Goal: Information Seeking & Learning: Learn about a topic

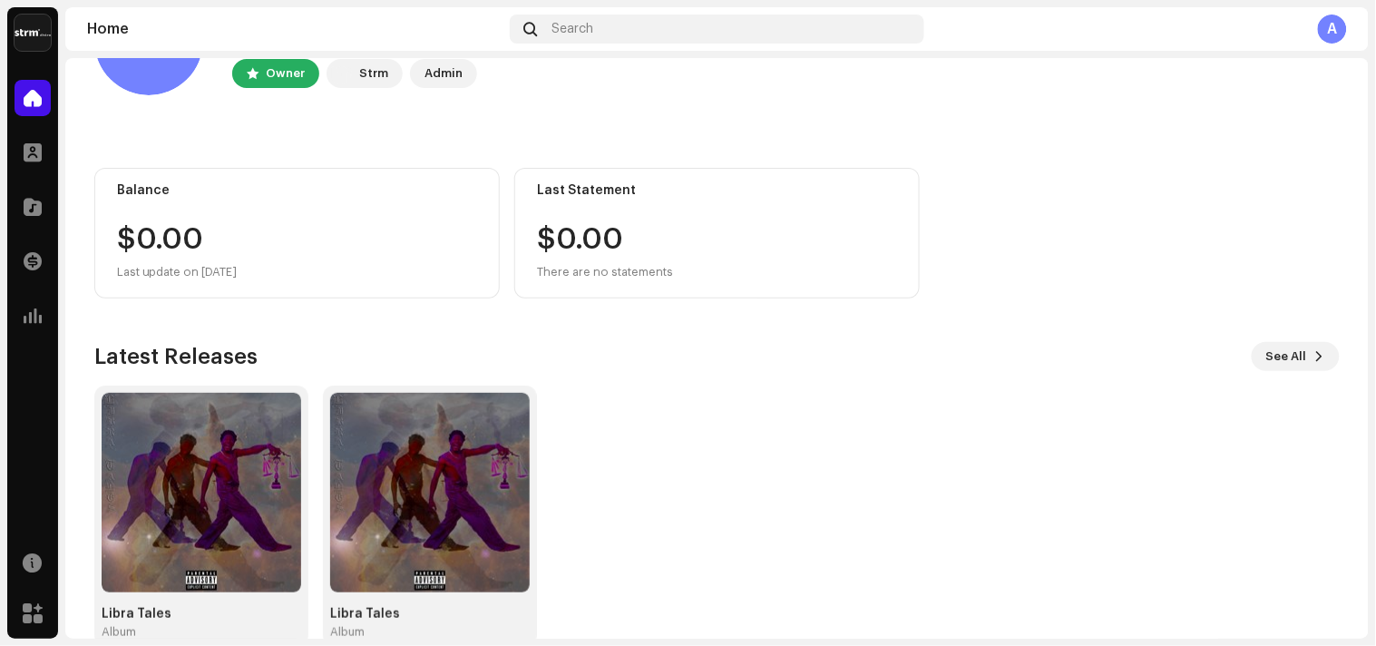
scroll to position [137, 0]
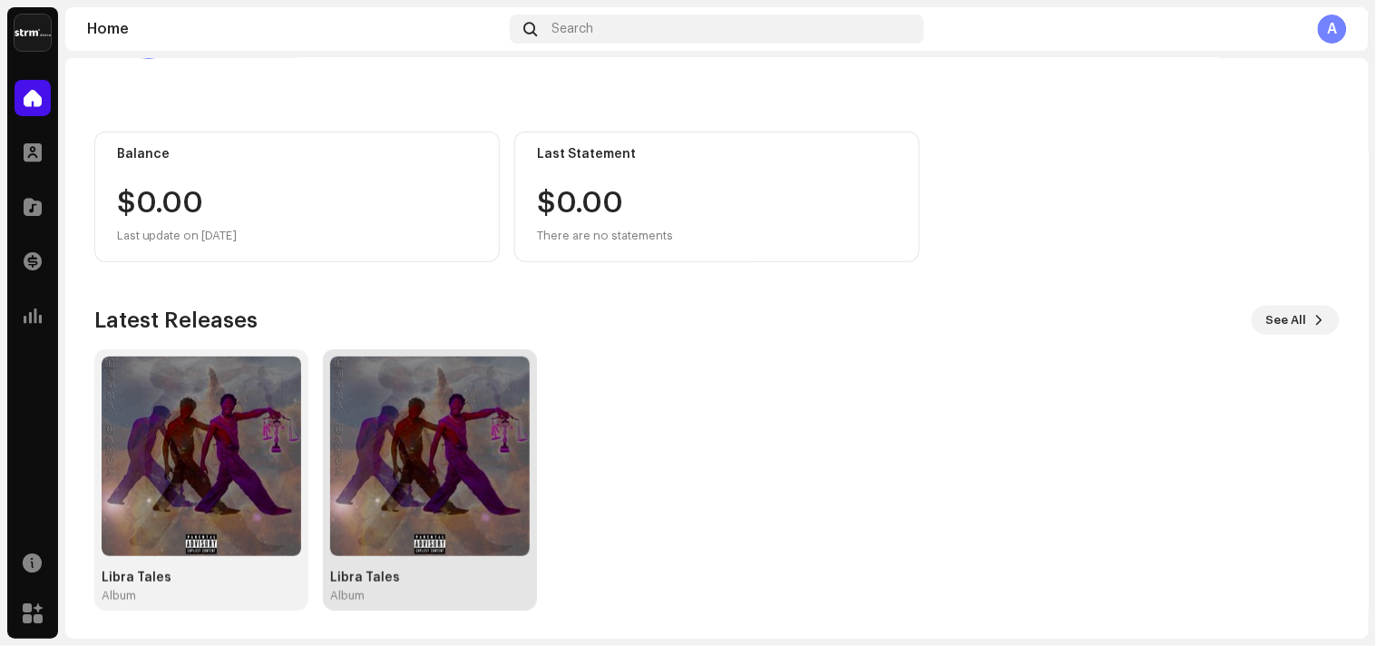
click at [360, 581] on div "Libra Tales" at bounding box center [430, 578] width 200 height 15
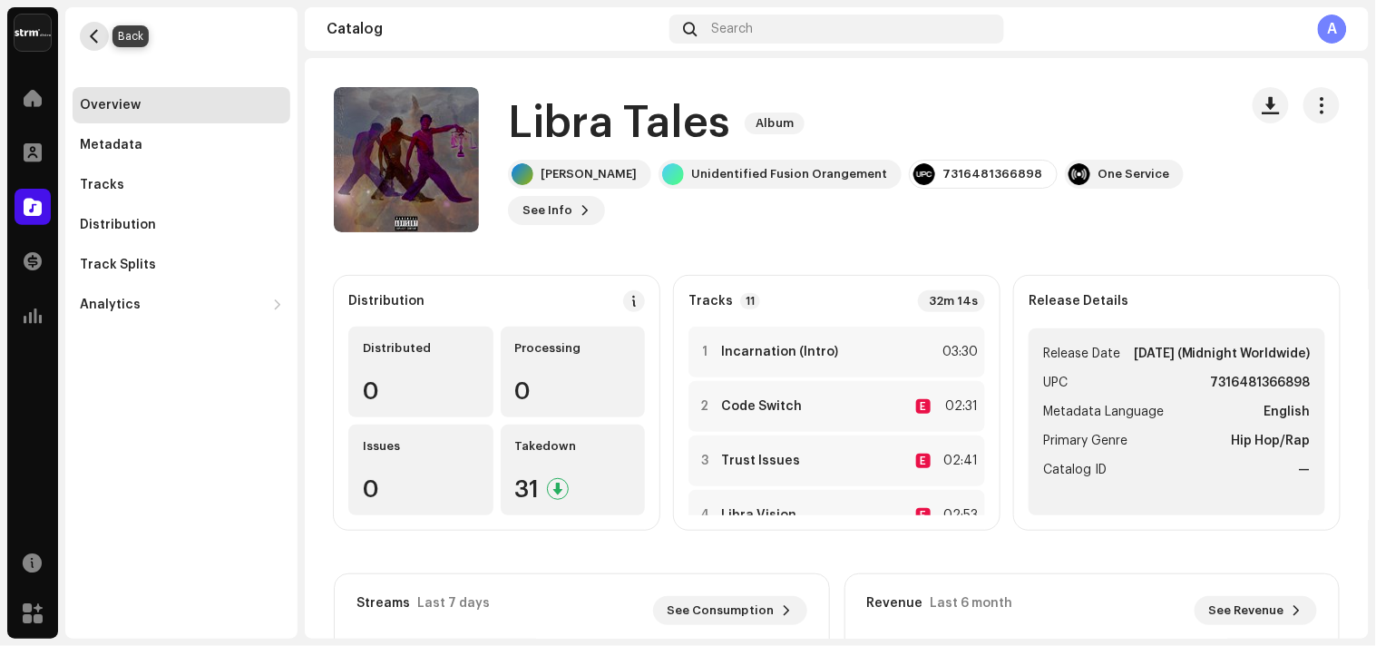
click at [97, 39] on span "button" at bounding box center [95, 36] width 14 height 15
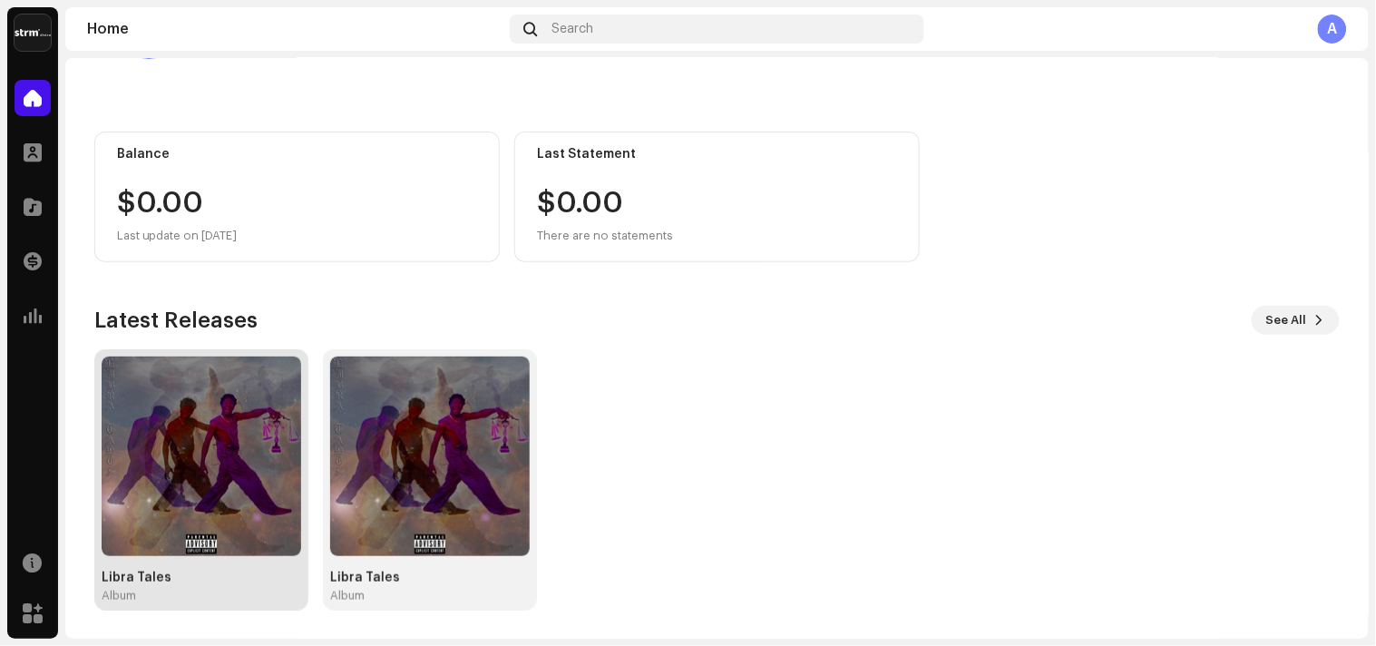
click at [159, 440] on img at bounding box center [202, 456] width 200 height 200
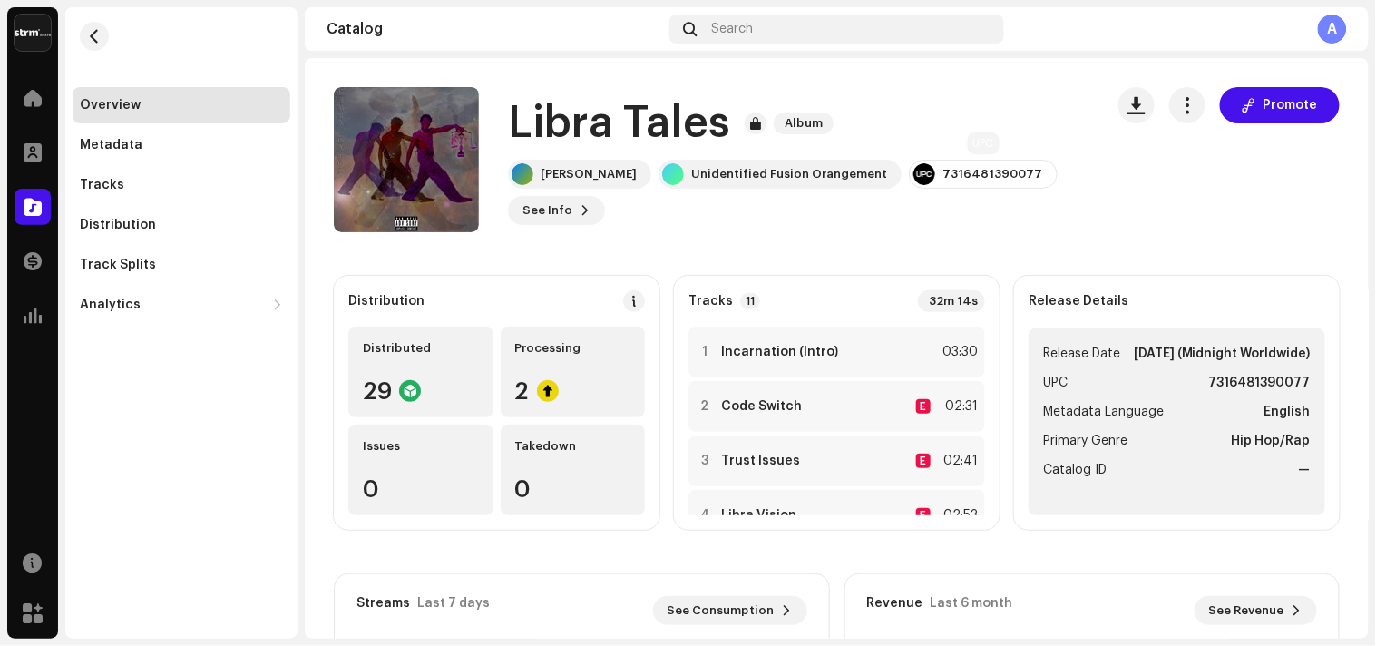
click at [965, 173] on div "7316481390077" at bounding box center [992, 174] width 100 height 15
copy re-o-release-hero "7316481390077 See Info Promote Promote"
click at [599, 215] on button "See Info" at bounding box center [556, 210] width 97 height 29
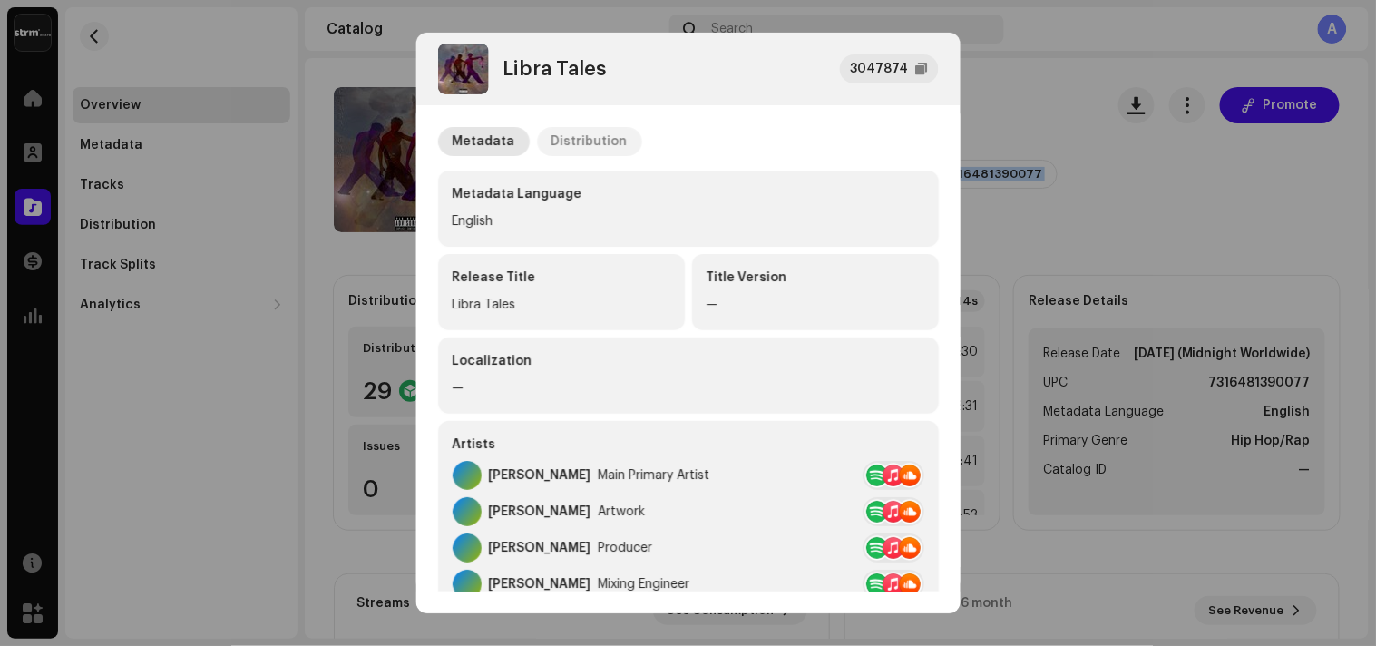
click at [596, 150] on div "Distribution" at bounding box center [589, 141] width 76 height 29
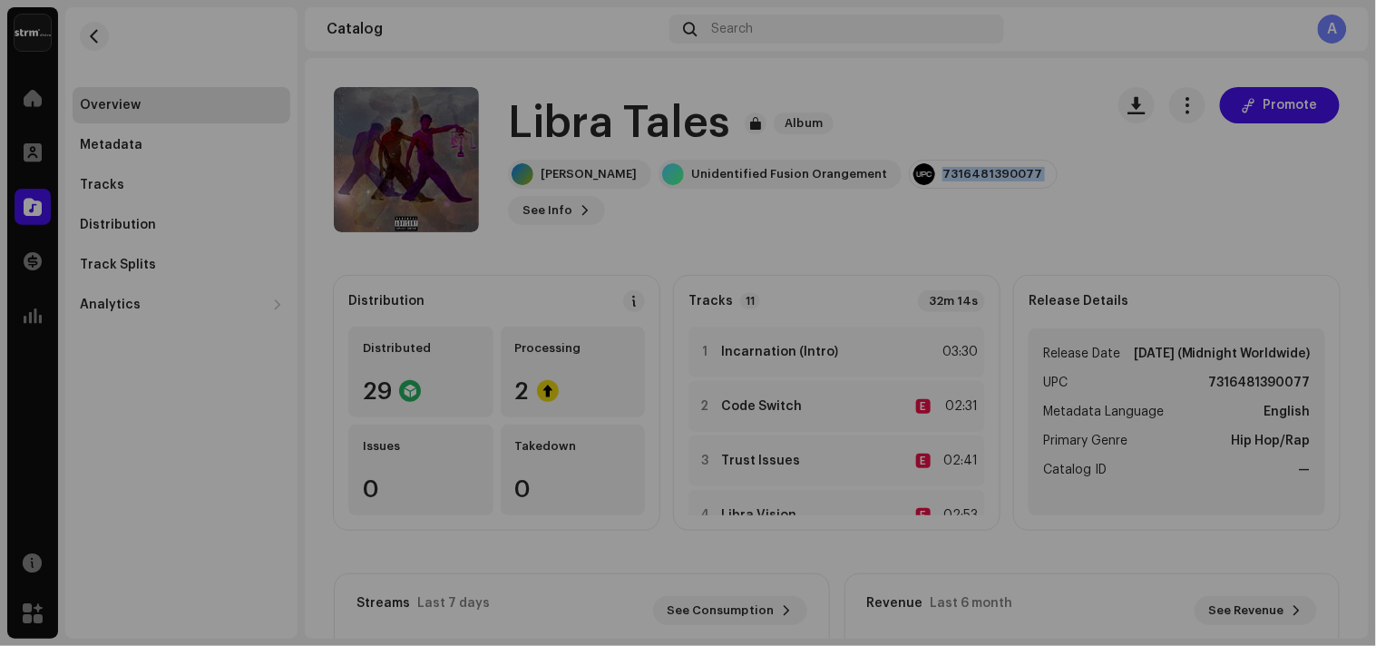
click at [1102, 195] on div "Libra Tales 3047874 Metadata Distribution Release Date [DATE] (Midnight Worldwi…" at bounding box center [688, 323] width 1376 height 646
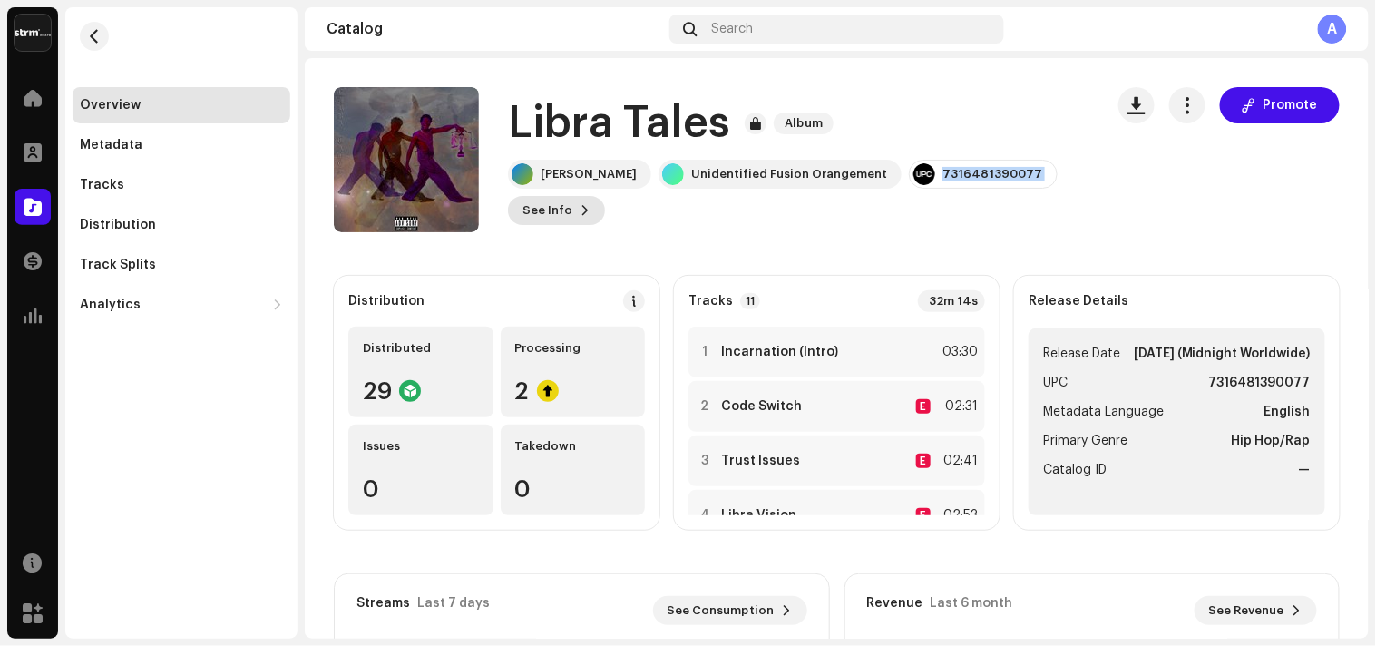
click at [563, 210] on span "See Info" at bounding box center [547, 210] width 50 height 36
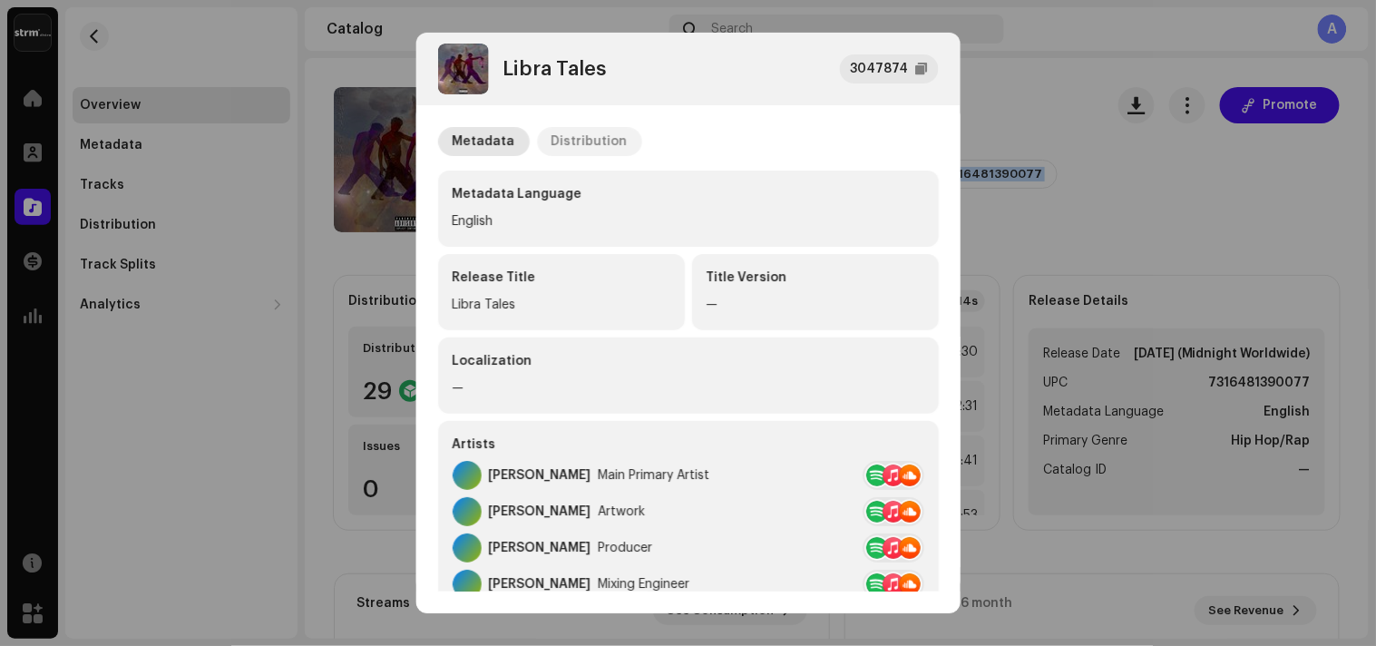
click at [585, 129] on div "Distribution" at bounding box center [589, 141] width 76 height 29
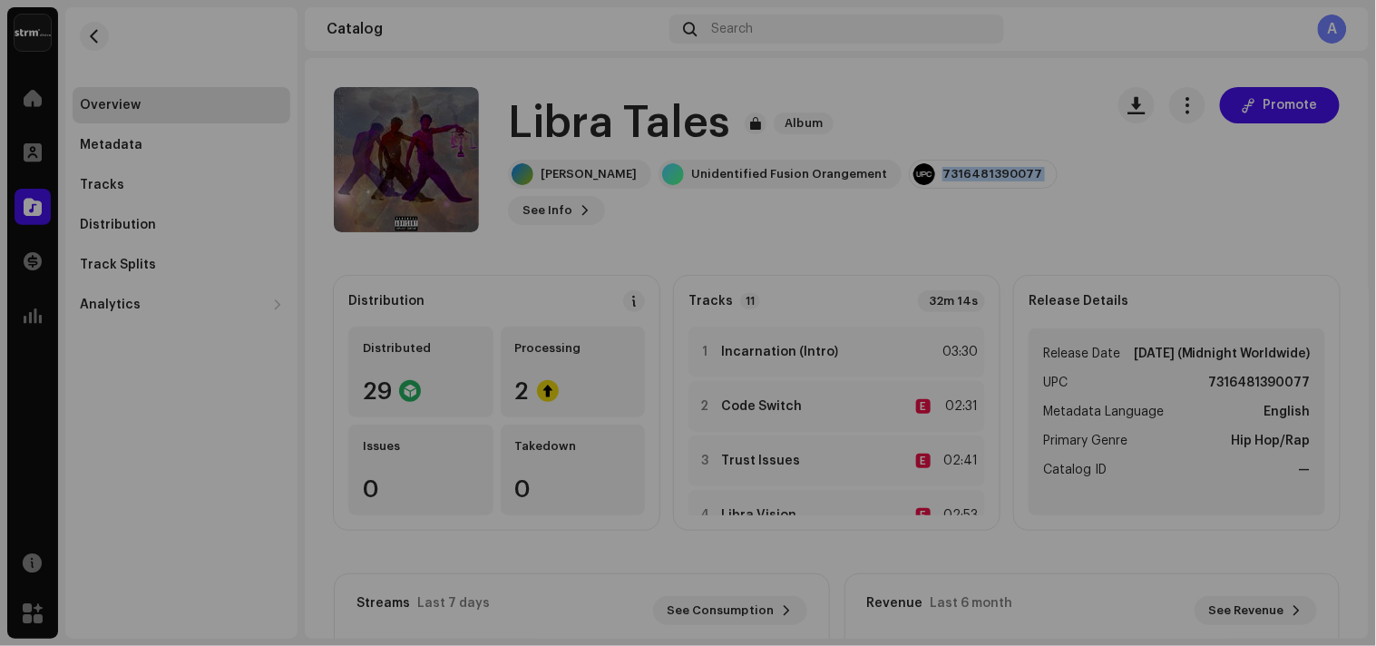
click at [1036, 143] on div "Libra Tales 3047874 Metadata Distribution Release Date [DATE] (Midnight Worldwi…" at bounding box center [688, 323] width 1376 height 646
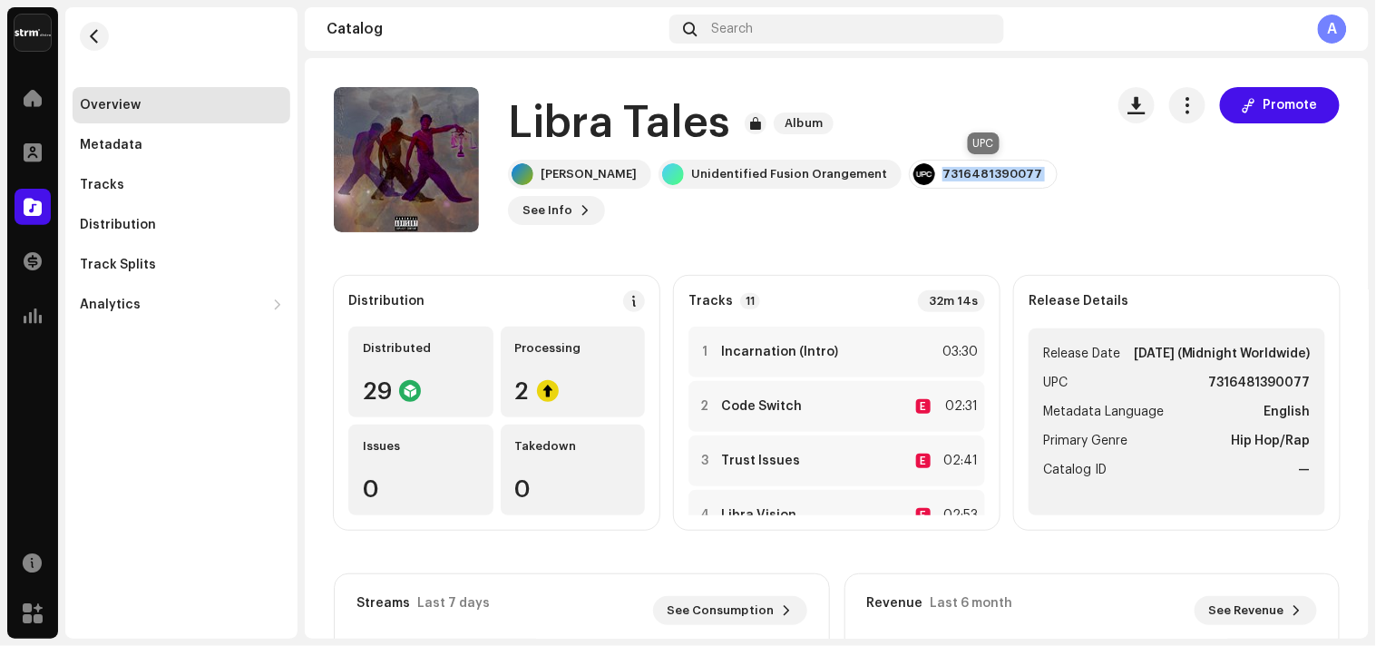
click at [1010, 164] on div "7316481390077" at bounding box center [983, 174] width 149 height 29
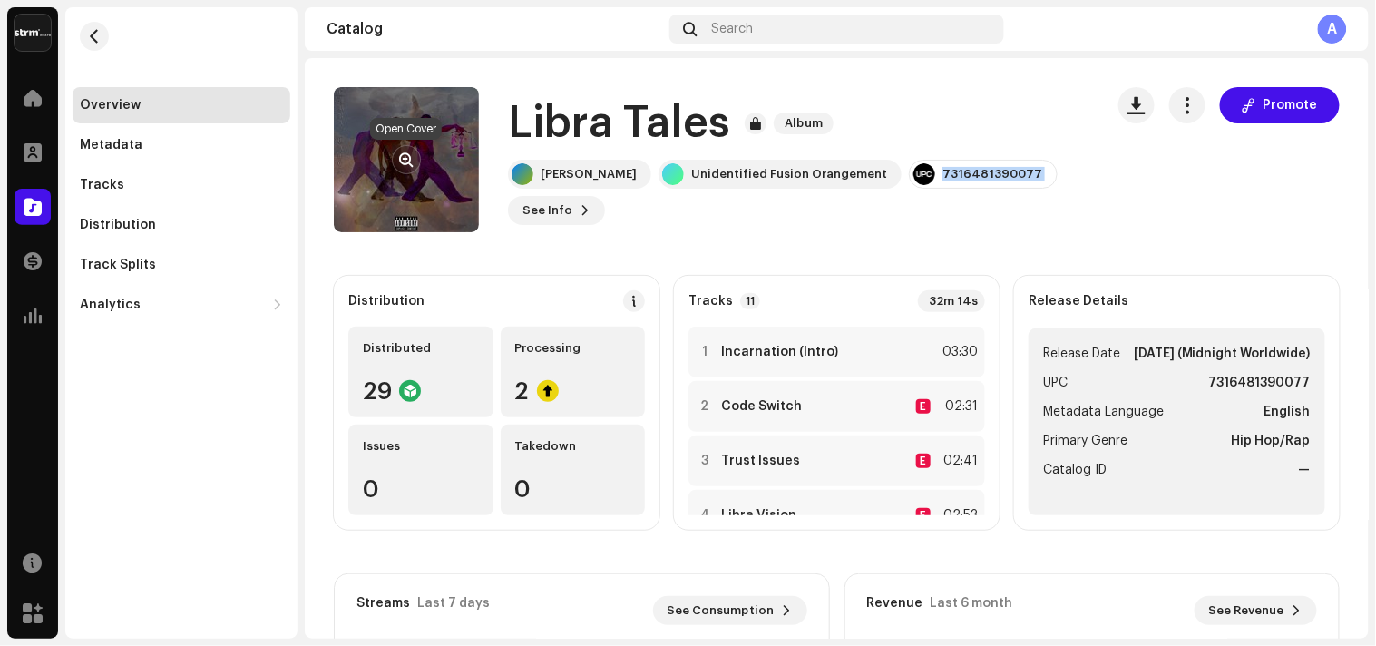
click at [404, 159] on span "button" at bounding box center [407, 159] width 14 height 15
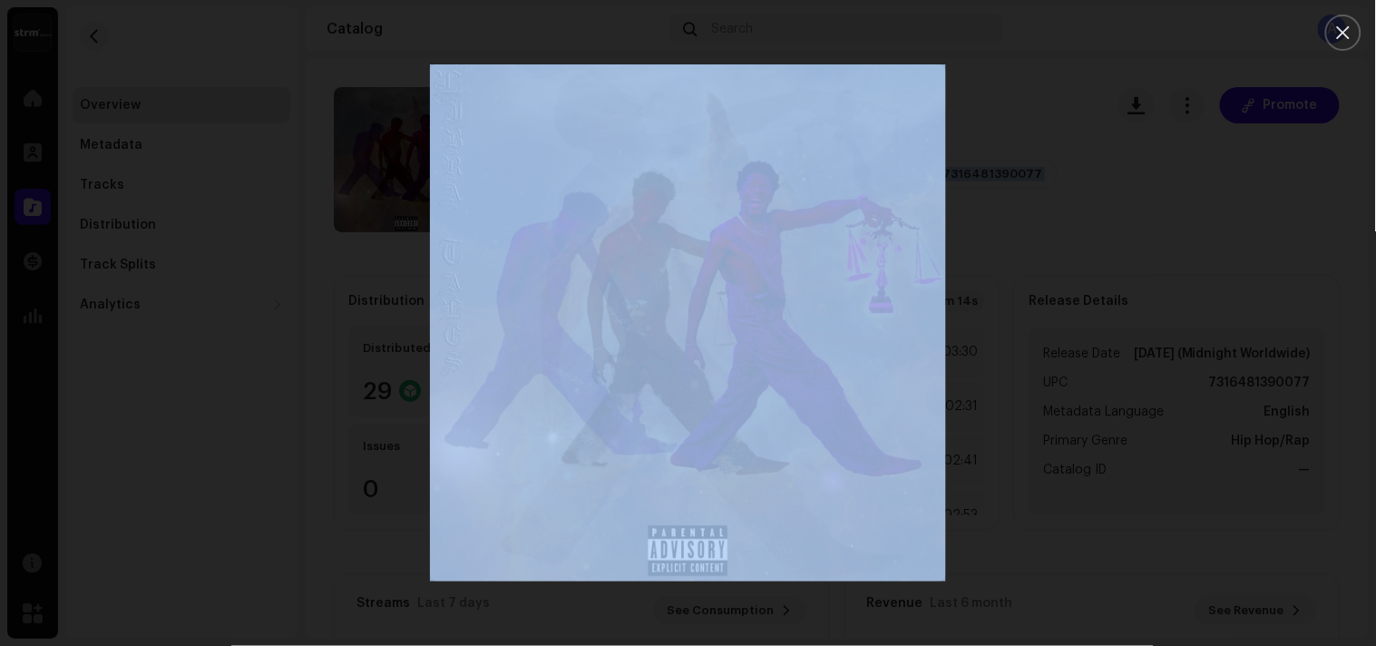
click at [1018, 222] on div at bounding box center [688, 323] width 1376 height 646
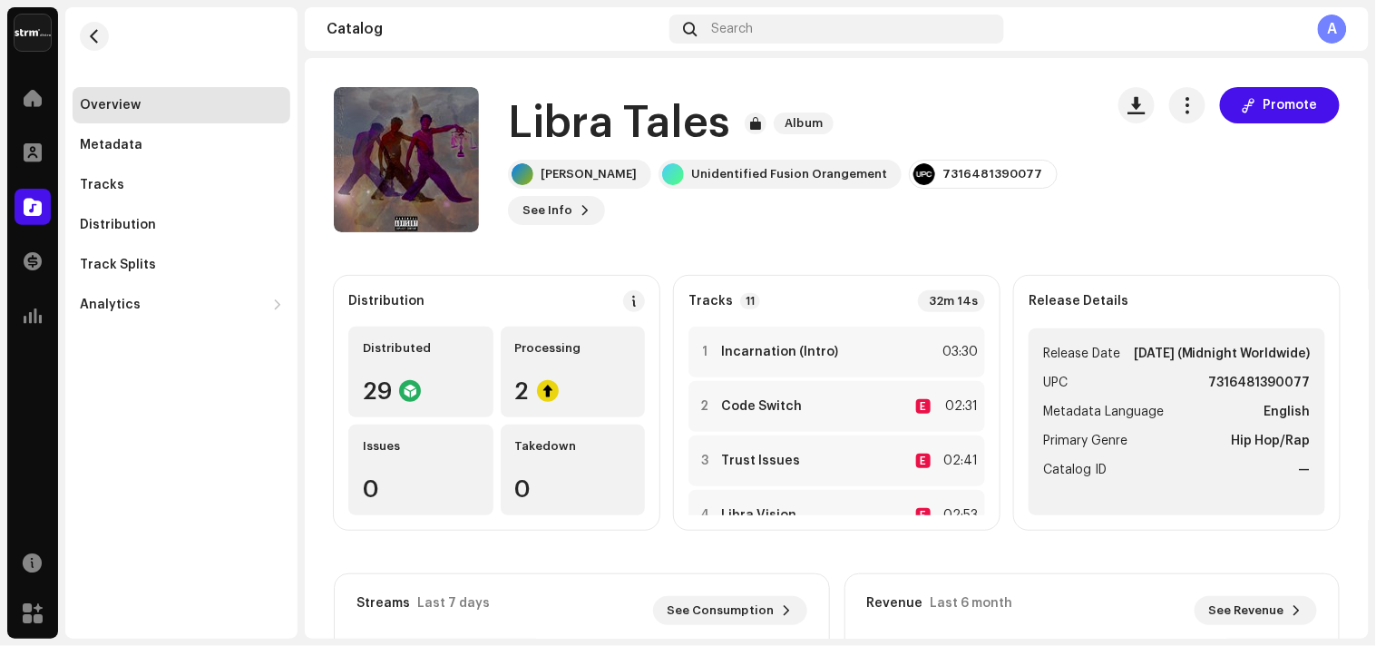
click at [863, 216] on div "[PERSON_NAME] Unidentified Fusion Orangement 7316481390077 See Info Promote" at bounding box center [798, 192] width 581 height 65
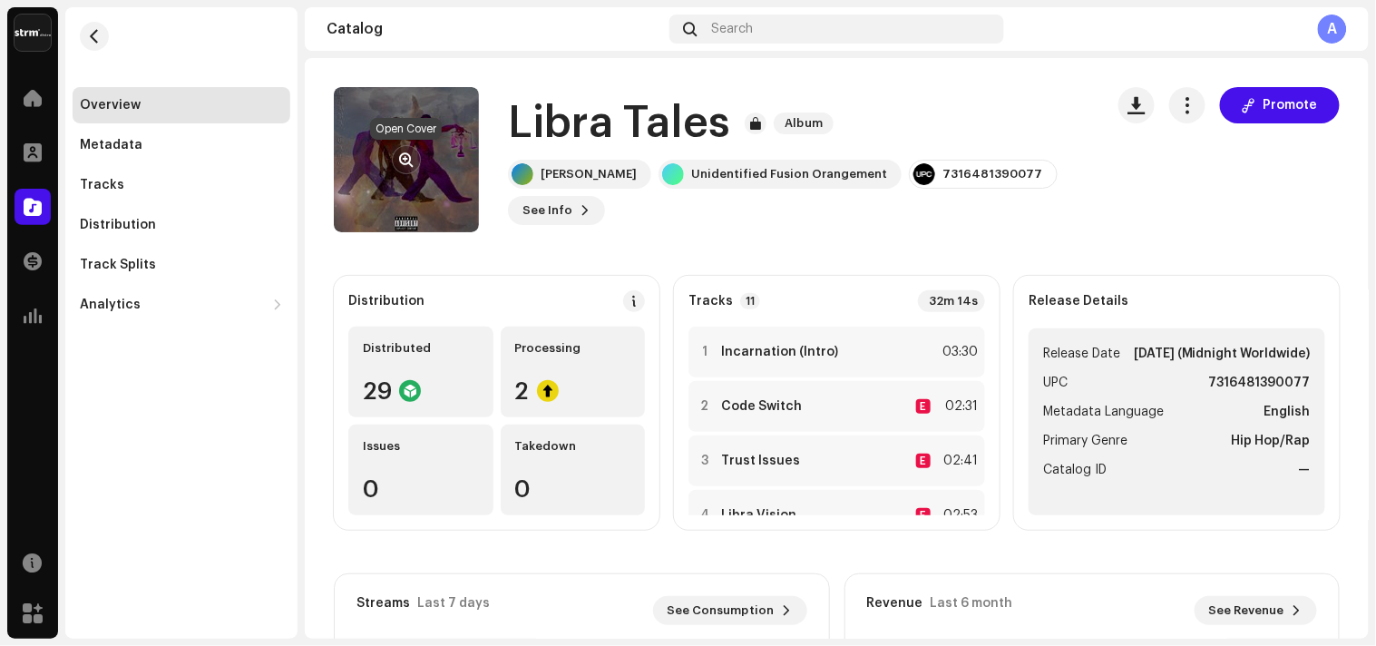
click at [405, 159] on span "button" at bounding box center [407, 159] width 14 height 15
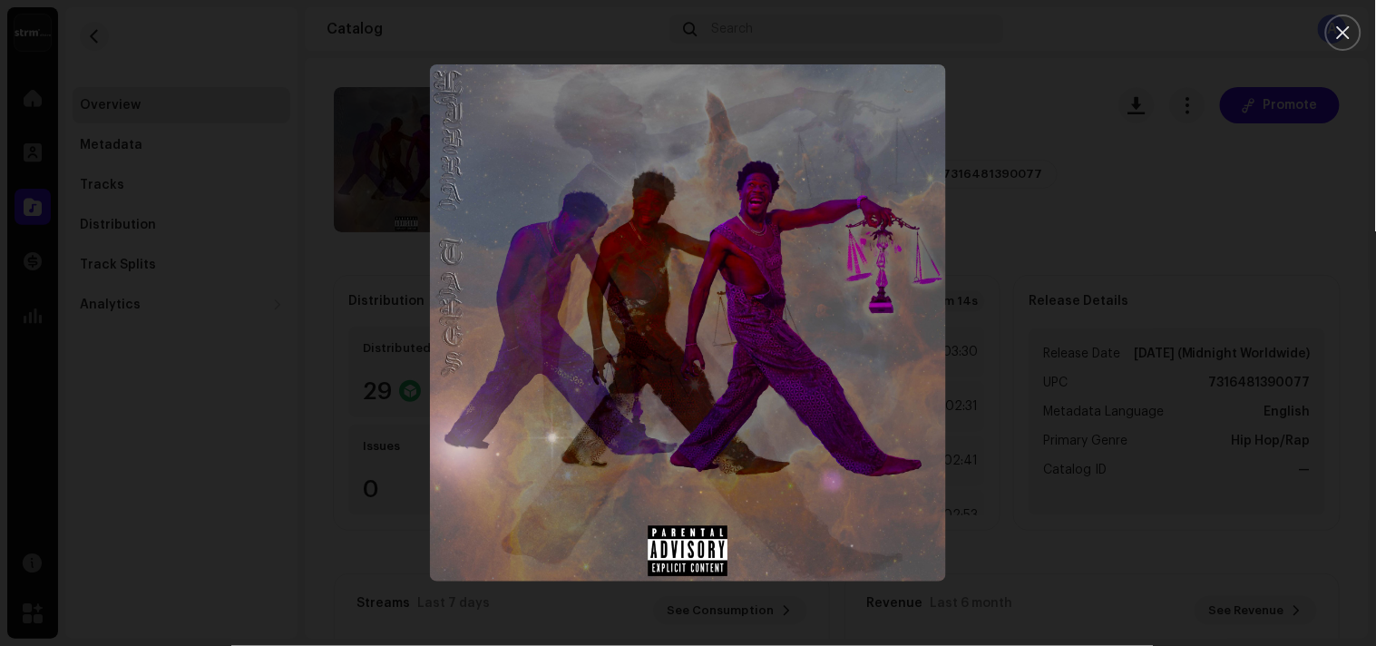
click at [1107, 202] on div at bounding box center [688, 323] width 1376 height 646
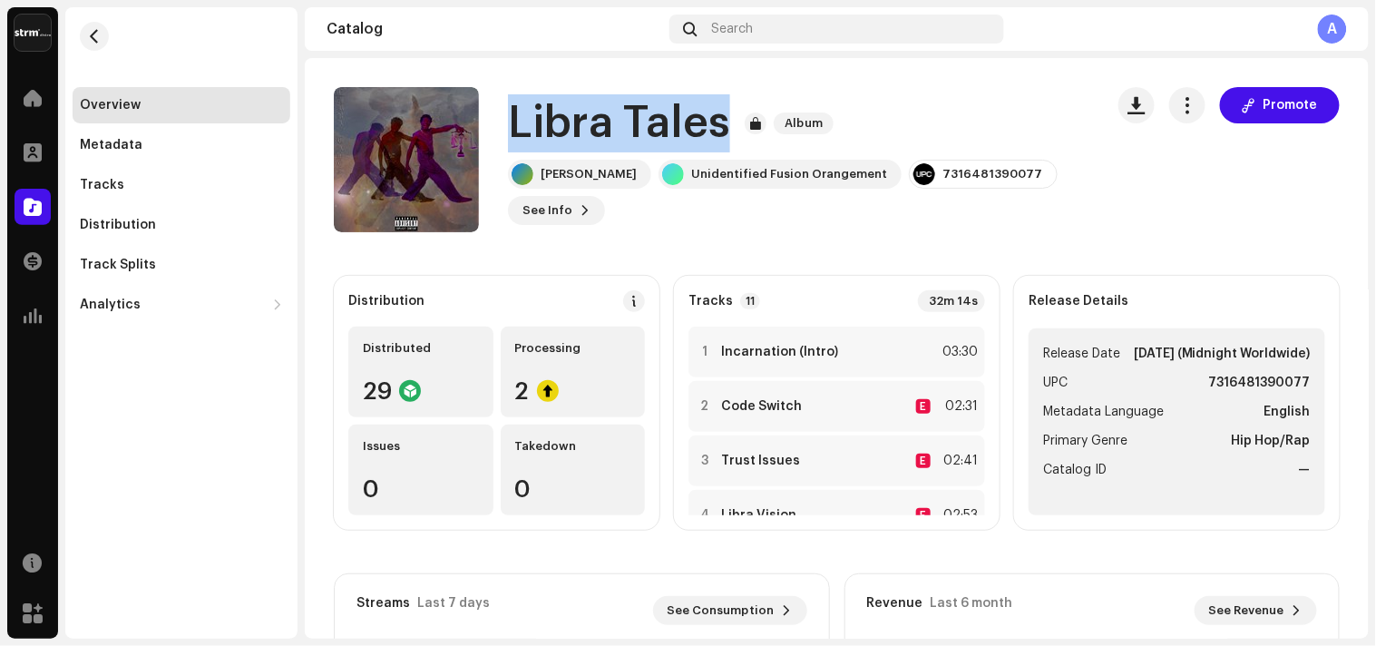
drag, startPoint x: 531, startPoint y: 129, endPoint x: 723, endPoint y: 129, distance: 192.3
click at [723, 129] on div "Libra Tales Album [PERSON_NAME] Unidentified Fusion Orangement 7316481390077 Se…" at bounding box center [712, 159] width 756 height 145
copy h1 "Libra Tales"
copy div "[PERSON_NAME]"
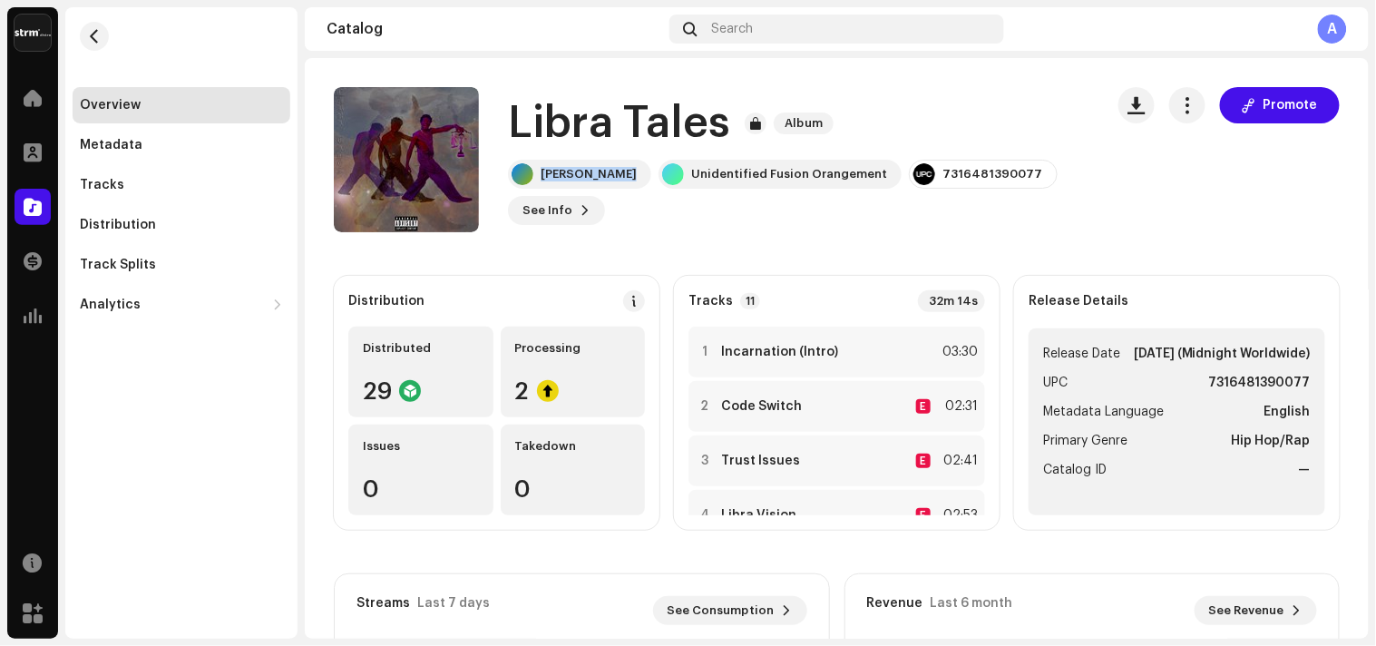
drag, startPoint x: 540, startPoint y: 184, endPoint x: 729, endPoint y: 190, distance: 189.7
click at [675, 218] on div "[PERSON_NAME] Unidentified Fusion Orangement 7316481390077 See Info Promote" at bounding box center [798, 192] width 581 height 65
click at [566, 219] on span "See Info" at bounding box center [547, 210] width 50 height 36
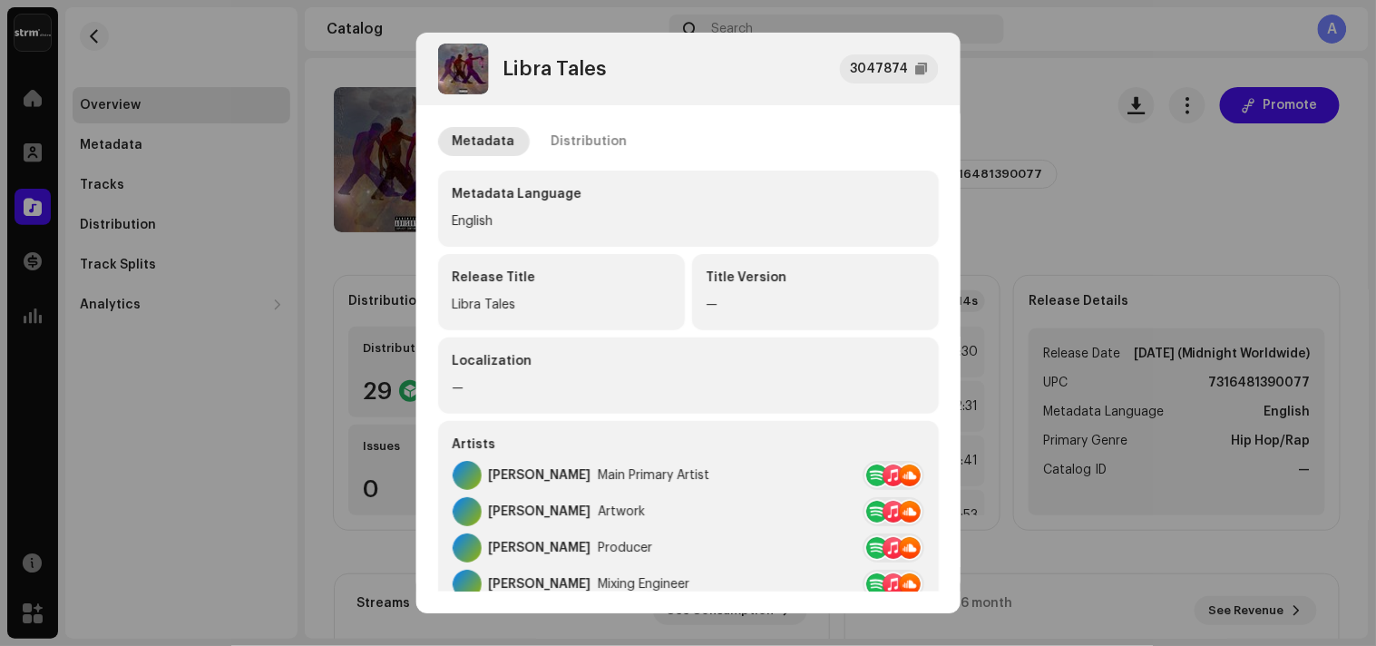
click at [610, 129] on div "Distribution" at bounding box center [589, 141] width 76 height 29
click at [610, 139] on div "Distribution" at bounding box center [589, 141] width 76 height 29
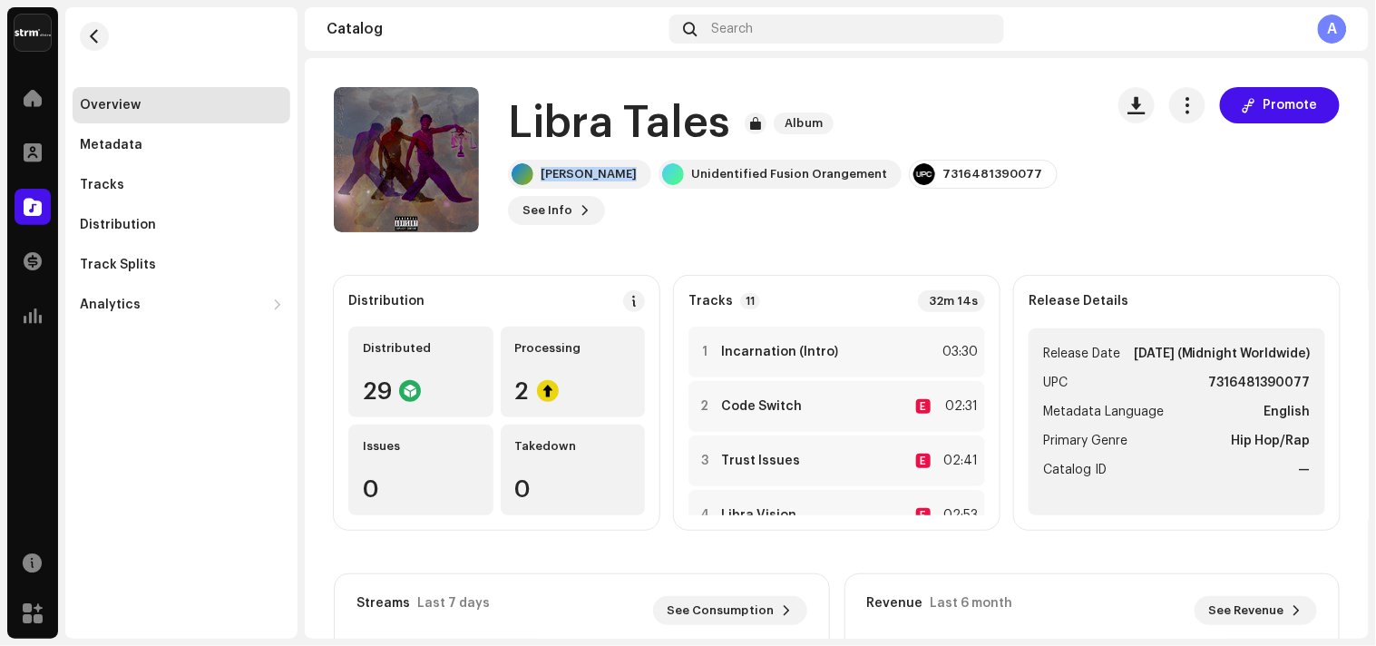
click at [1041, 227] on div "Libra Tales 3047874 Metadata Distribution Release Date [DATE] (Midnight Worldwi…" at bounding box center [688, 323] width 1376 height 646
click at [960, 172] on div "7316481390077" at bounding box center [992, 174] width 100 height 15
copy re-o-release-hero "7316481390077 See Info Promote Promote"
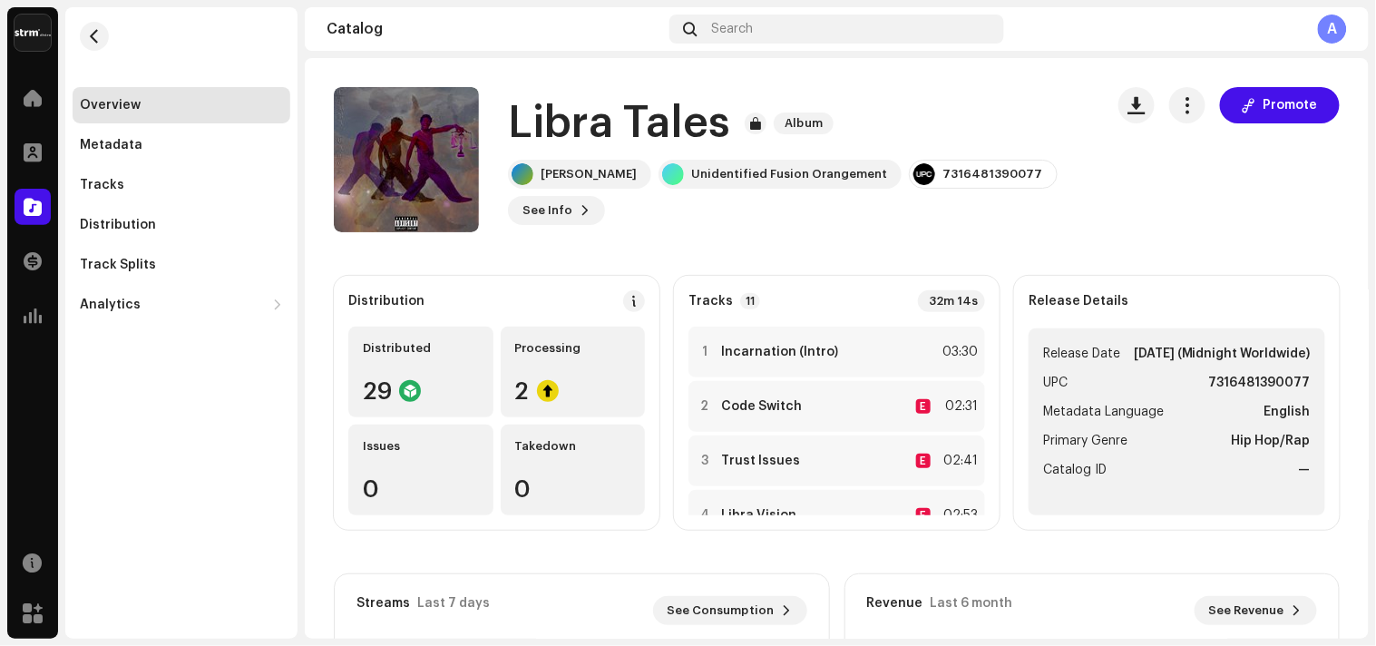
click at [1324, 29] on div "A" at bounding box center [1332, 29] width 29 height 29
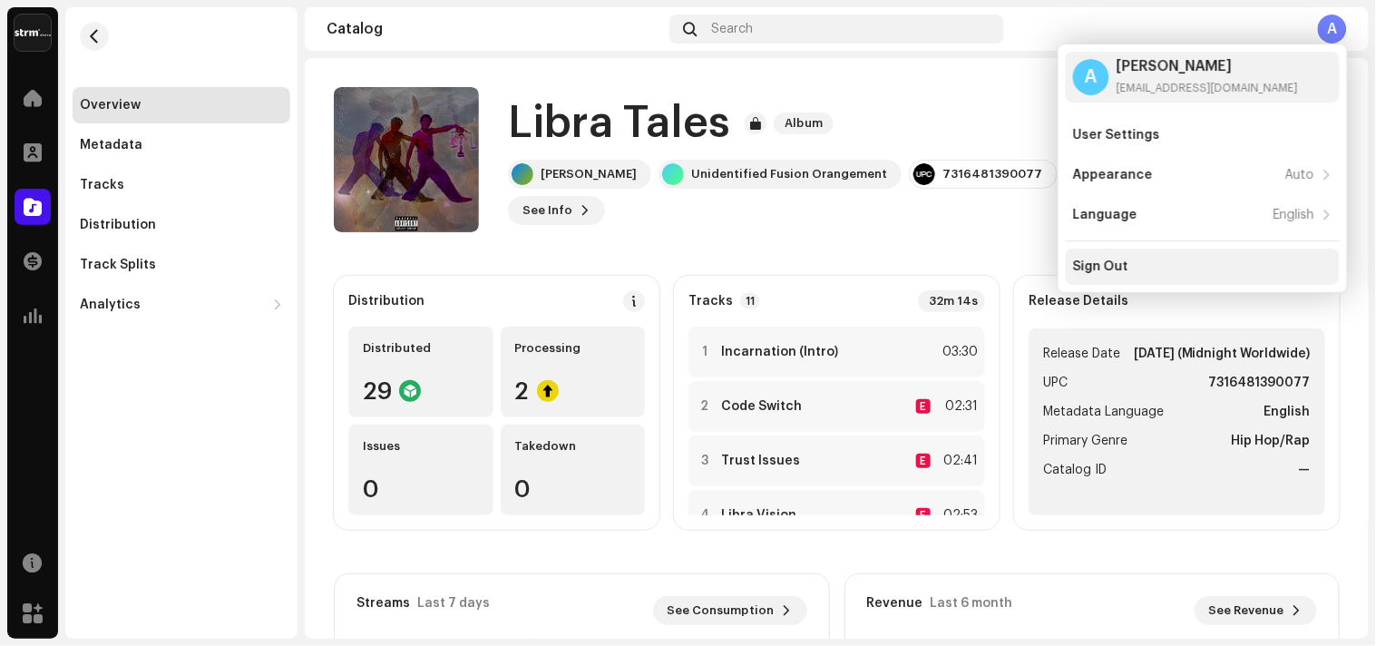
click at [1156, 259] on div "Sign Out" at bounding box center [1202, 266] width 259 height 15
